Goal: Transaction & Acquisition: Purchase product/service

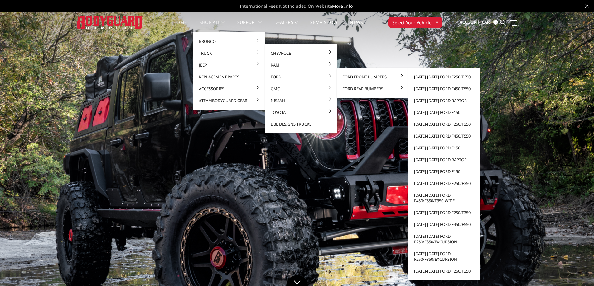
click at [434, 76] on link "[DATE]-[DATE] Ford F250/F350" at bounding box center [444, 77] width 67 height 12
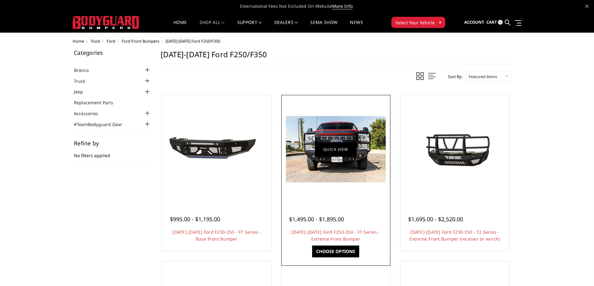
click at [335, 152] on link "Quick view" at bounding box center [336, 149] width 42 height 15
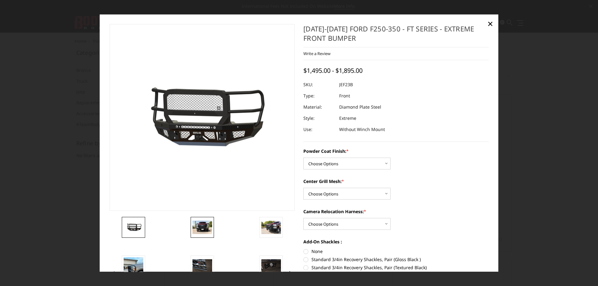
click at [201, 225] on img at bounding box center [203, 227] width 20 height 13
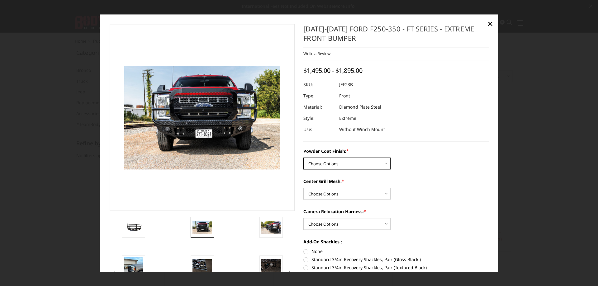
click at [326, 163] on select "Choose Options Bare Metal Gloss Black Powder Coat Textured Black Powder Coat" at bounding box center [346, 164] width 87 height 12
select select "3265"
click at [303, 158] on select "Choose Options Bare Metal Gloss Black Powder Coat Textured Black Powder Coat" at bounding box center [346, 164] width 87 height 12
click at [327, 223] on select "Choose Options WITH Camera Relocation Harness WITHOUT Camera Relocation Harness" at bounding box center [346, 224] width 87 height 12
select select "3269"
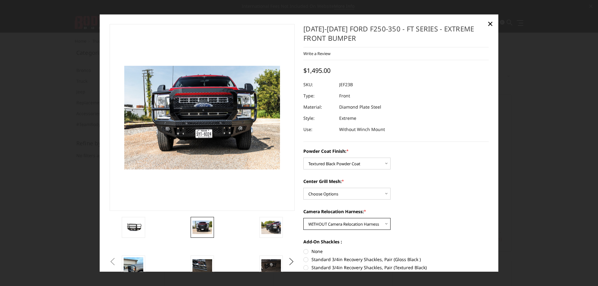
click at [303, 218] on select "Choose Options WITH Camera Relocation Harness WITHOUT Camera Relocation Harness" at bounding box center [346, 224] width 87 height 12
click at [311, 193] on select "Choose Options WITH Expanded Metal in Center Grill WITHOUT Expanded Metal in Ce…" at bounding box center [346, 194] width 87 height 12
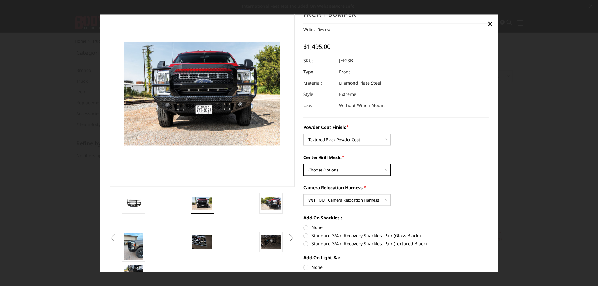
scroll to position [31, 0]
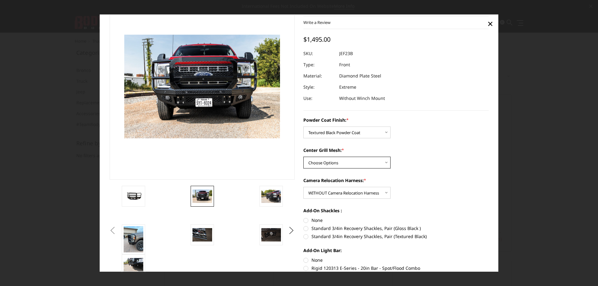
click at [316, 162] on select "Choose Options WITH Expanded Metal in Center Grill WITHOUT Expanded Metal in Ce…" at bounding box center [346, 163] width 87 height 12
select select "3266"
click at [303, 157] on select "Choose Options WITH Expanded Metal in Center Grill WITHOUT Expanded Metal in Ce…" at bounding box center [346, 163] width 87 height 12
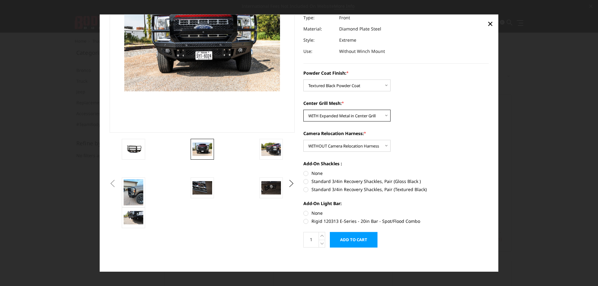
scroll to position [79, 0]
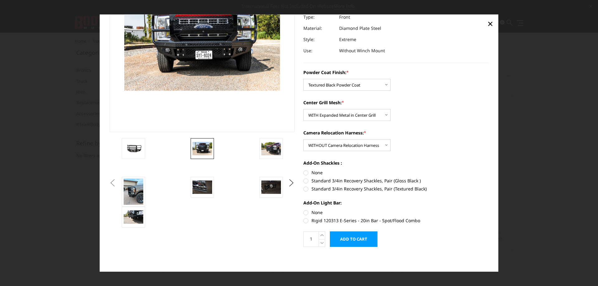
click at [305, 189] on label "Standard 3/4in Recovery Shackles, Pair (Textured Black)" at bounding box center [395, 189] width 185 height 7
click at [489, 178] on input "Standard 3/4in Recovery Shackles, Pair (Textured Black)" at bounding box center [489, 178] width 0 height 0
radio input "true"
click at [352, 236] on input "Add to Cart" at bounding box center [354, 240] width 48 height 16
